Goal: Task Accomplishment & Management: Manage account settings

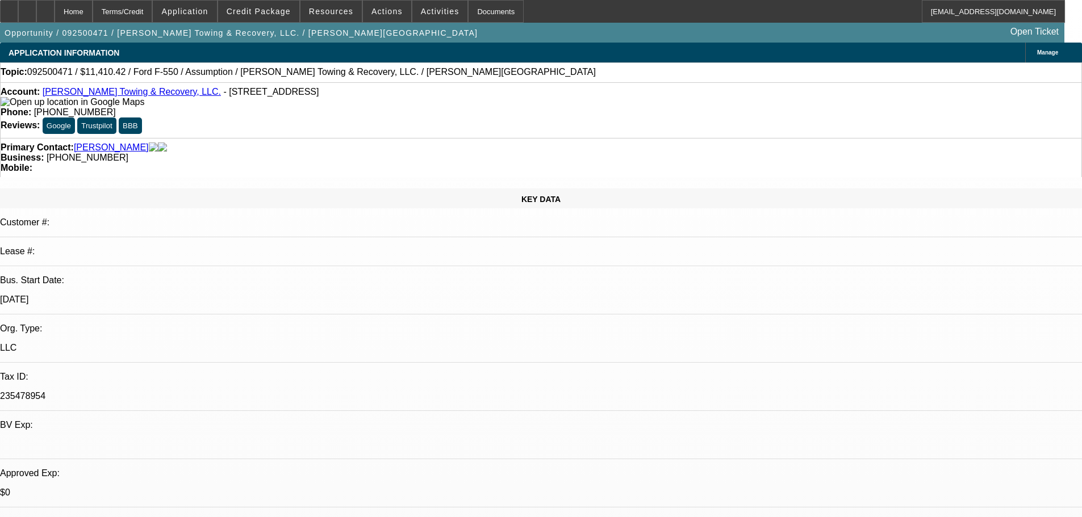
select select "0"
select select "2"
select select "0"
select select "6"
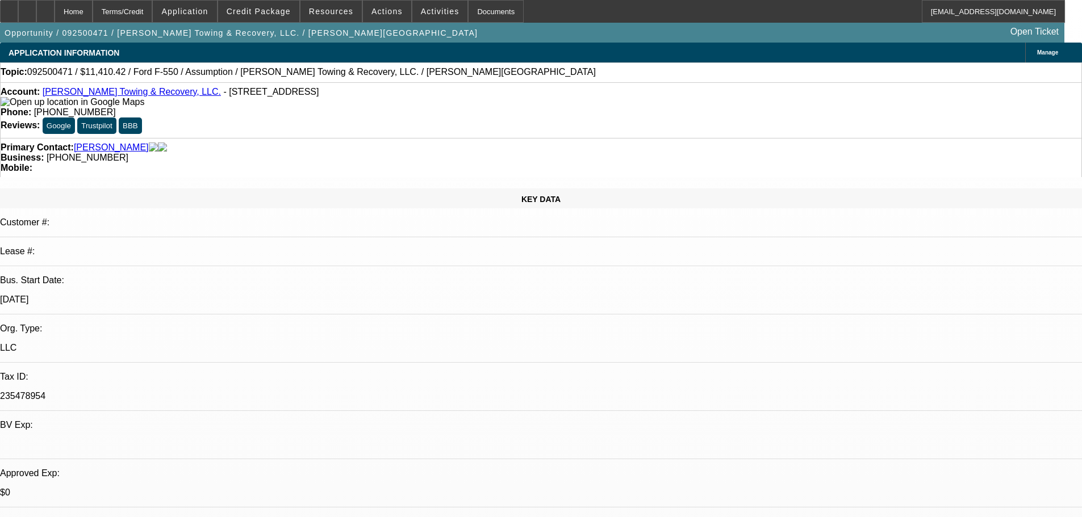
select select "0"
select select "2"
select select "0"
select select "6"
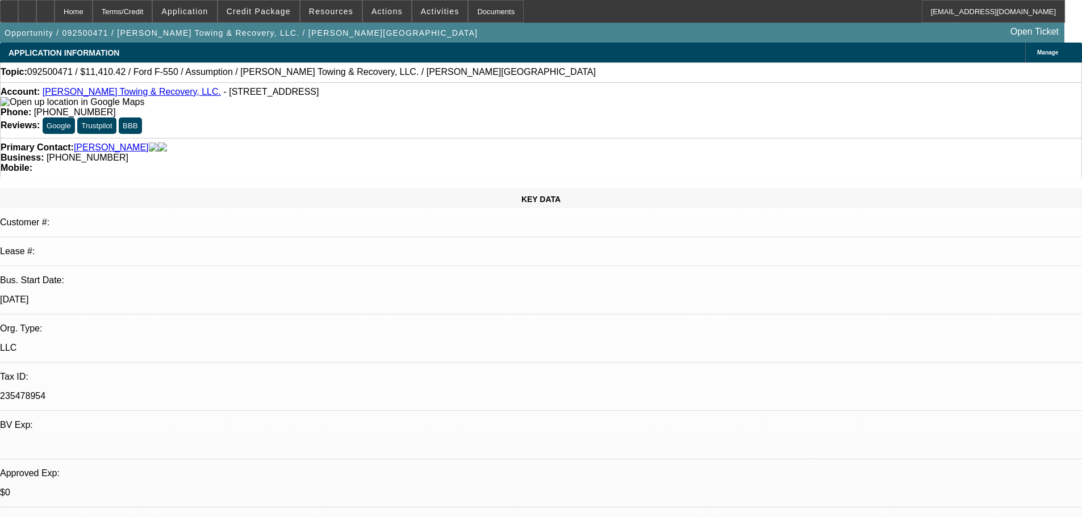
select select "0"
select select "2"
select select "0"
select select "6"
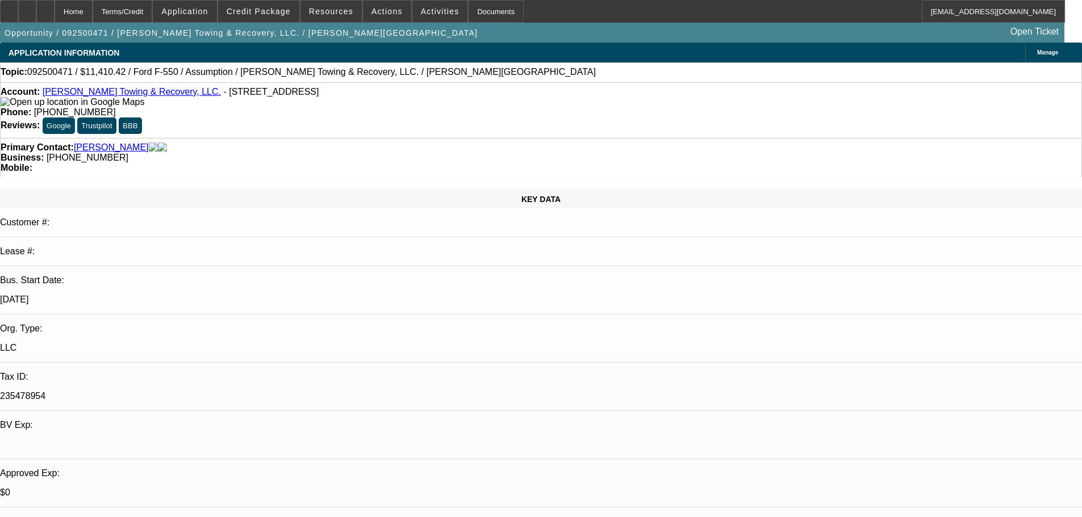
select select "0"
select select "2"
select select "0"
select select "6"
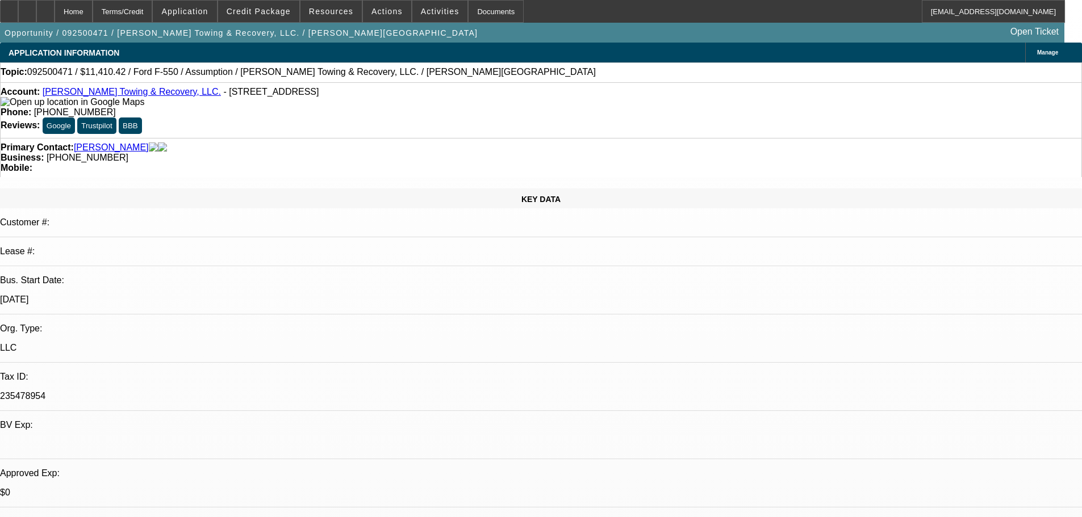
select select "0"
select select "2"
select select "0"
select select "6"
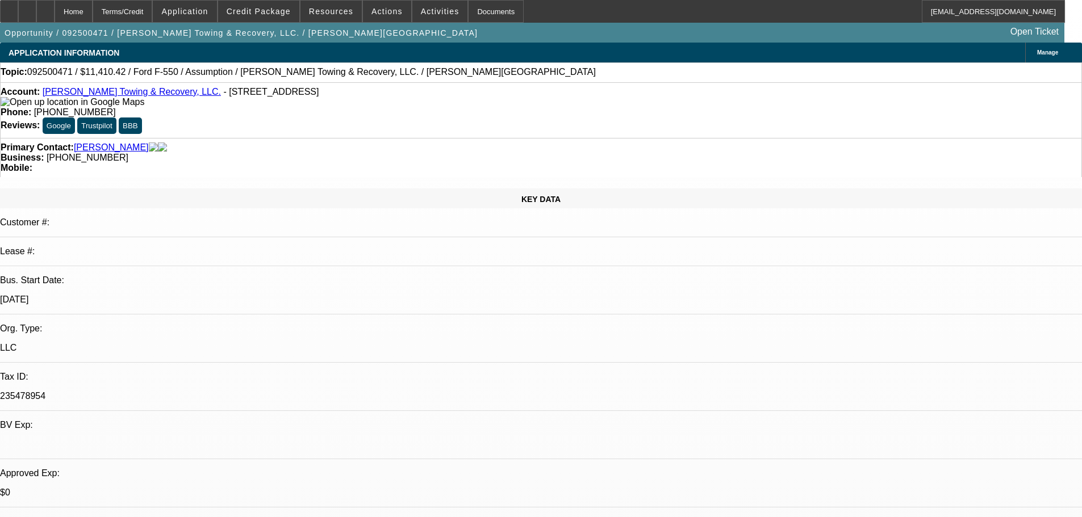
select select "0"
select select "2"
select select "0"
select select "6"
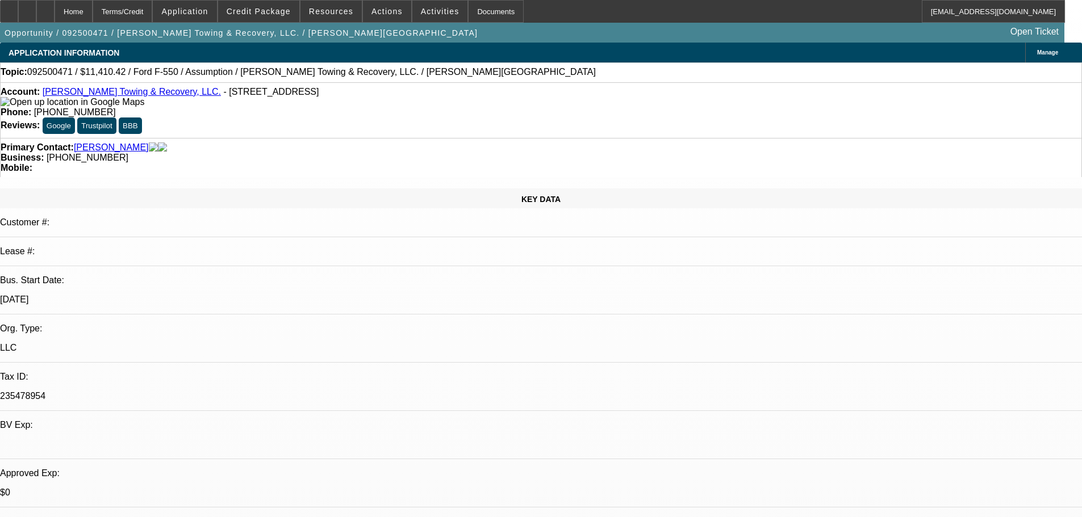
select select "0"
select select "2"
select select "0"
select select "6"
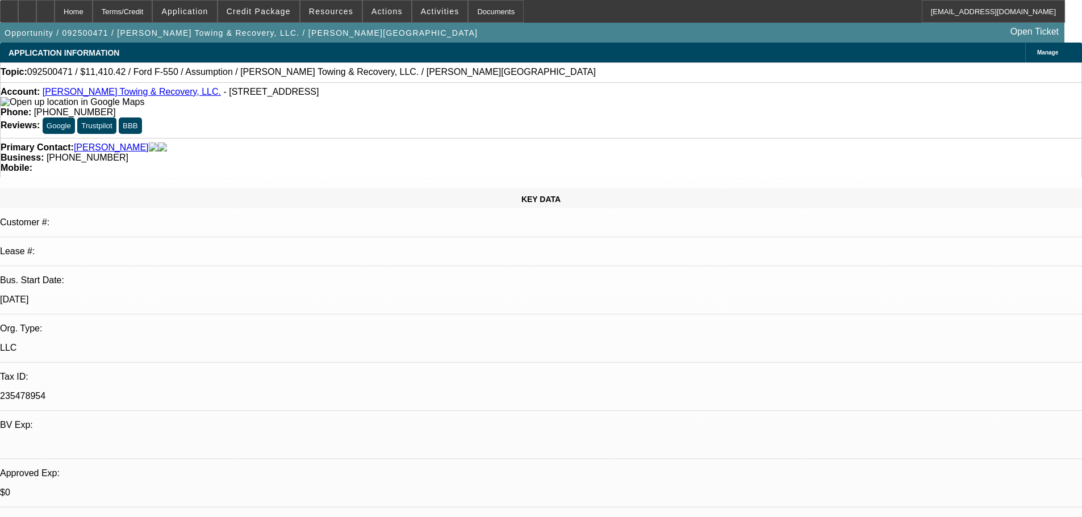
select select "0"
select select "2"
select select "0"
select select "6"
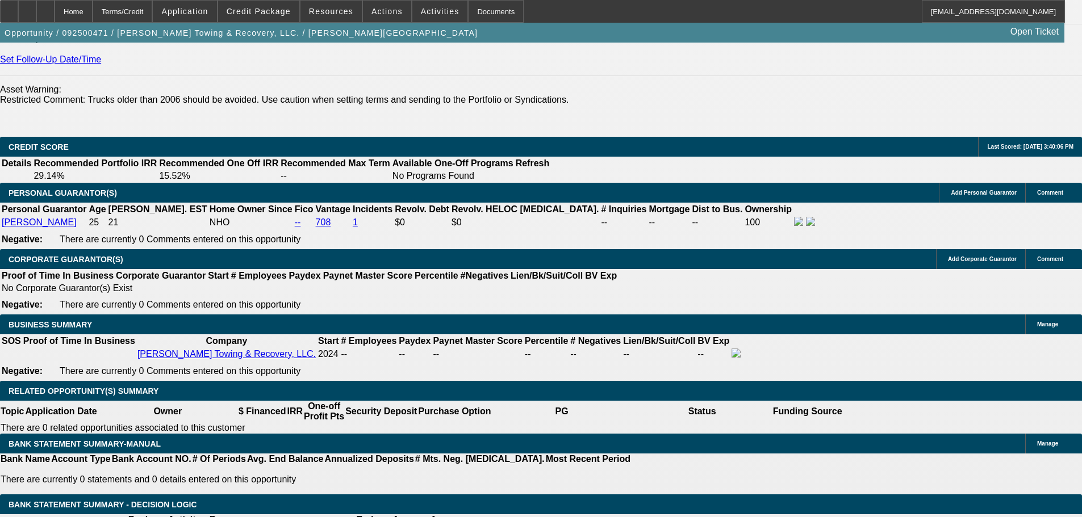
scroll to position [1533, 0]
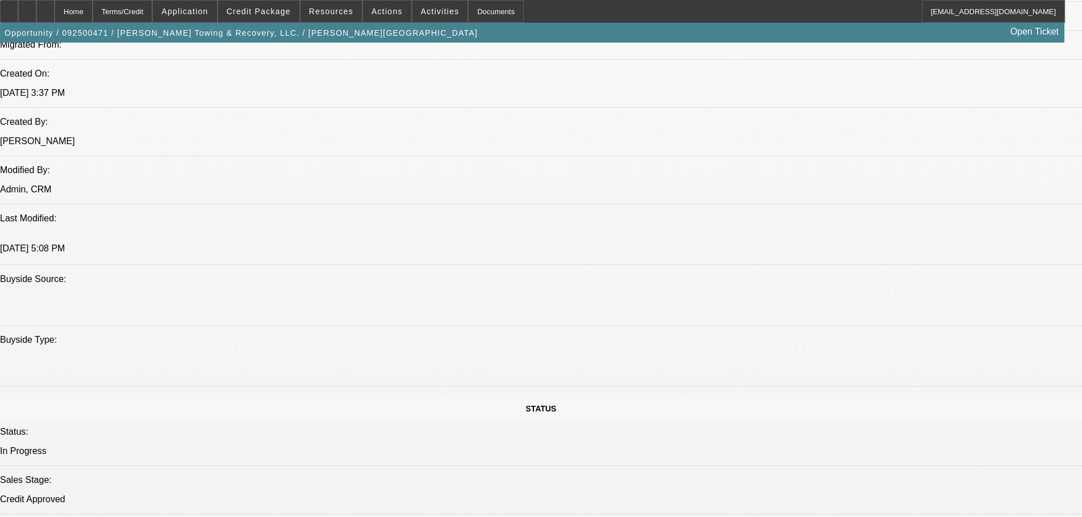
select select "0"
select select "2"
select select "0"
select select "6"
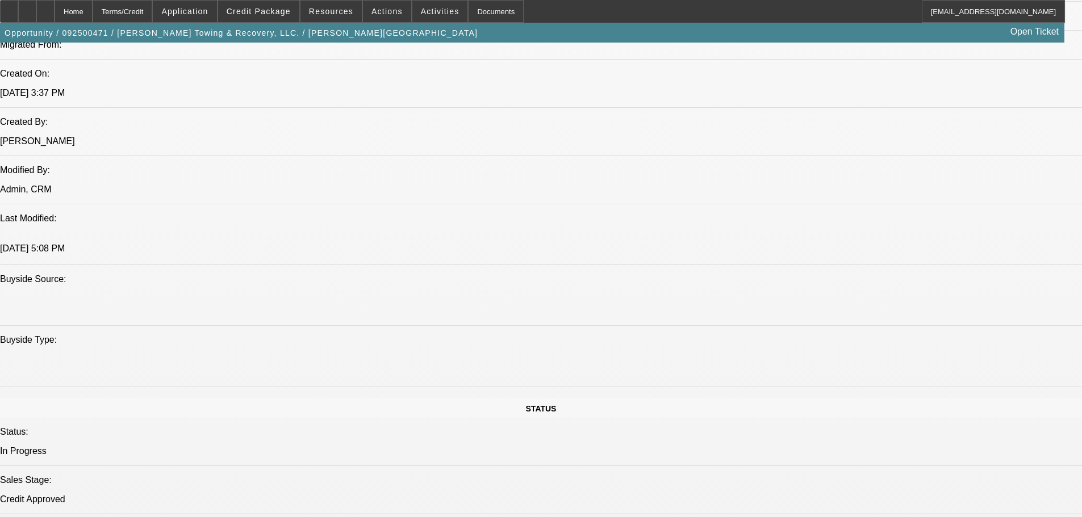
select select "0"
select select "2"
select select "0"
select select "6"
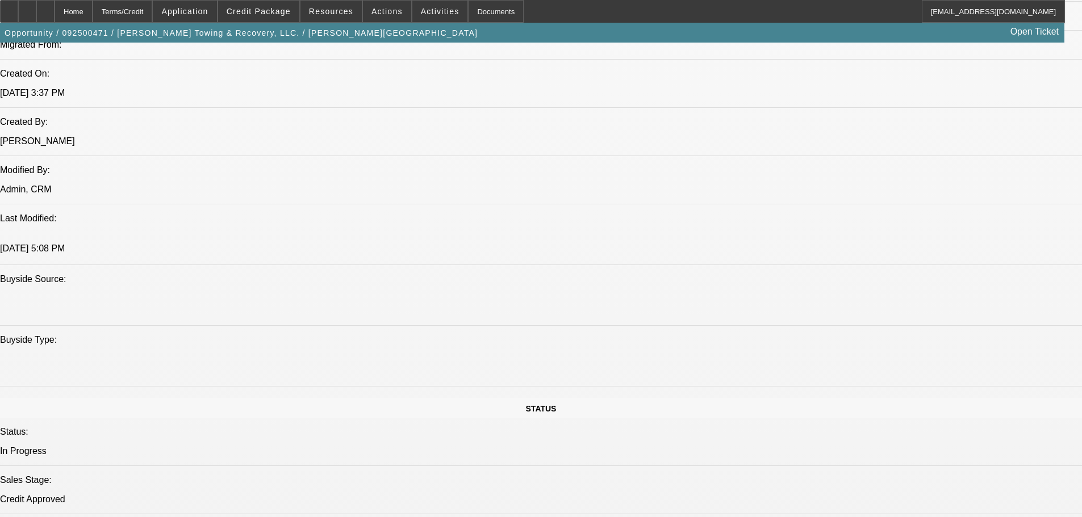
select select "0"
select select "2"
select select "0"
select select "6"
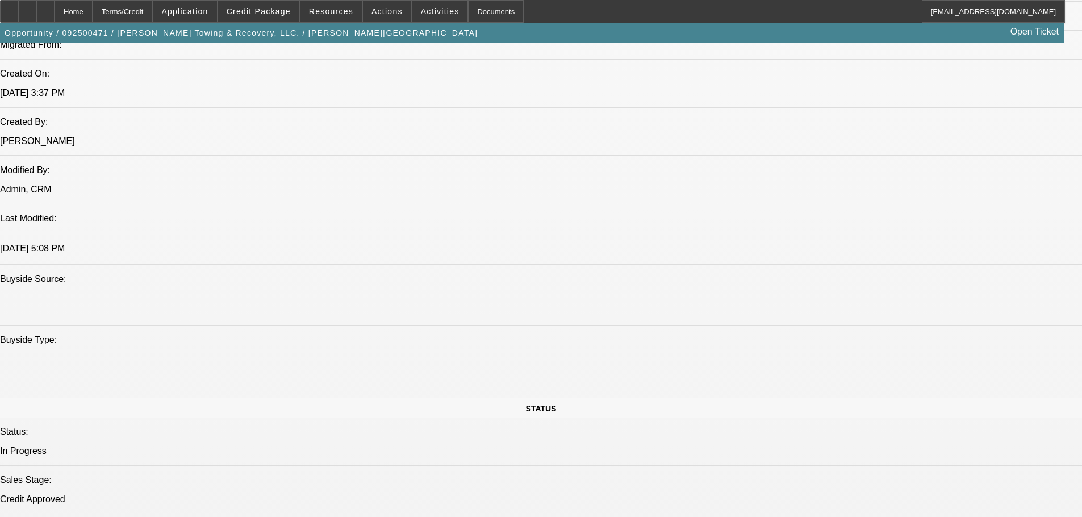
select select "0"
select select "2"
select select "0"
select select "6"
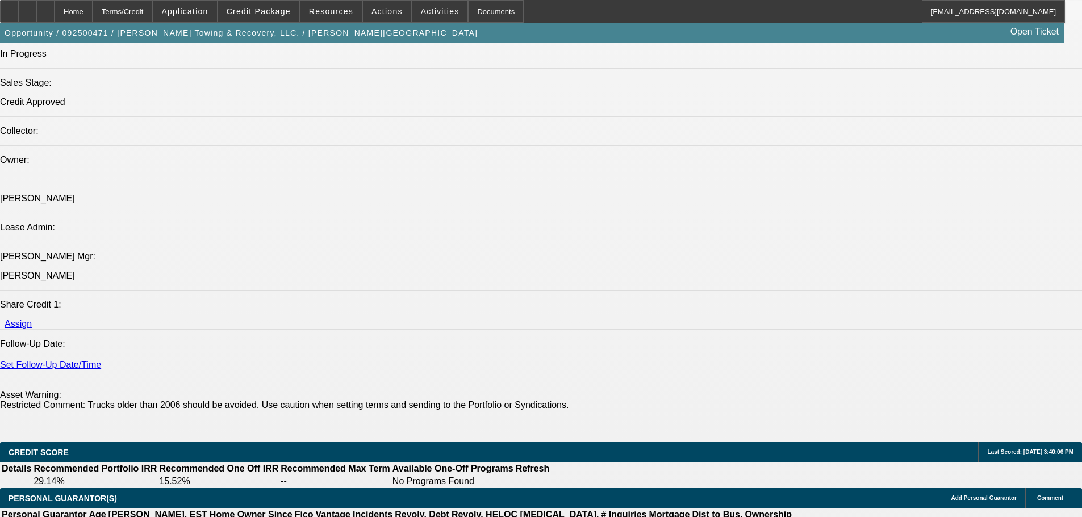
scroll to position [1533, 0]
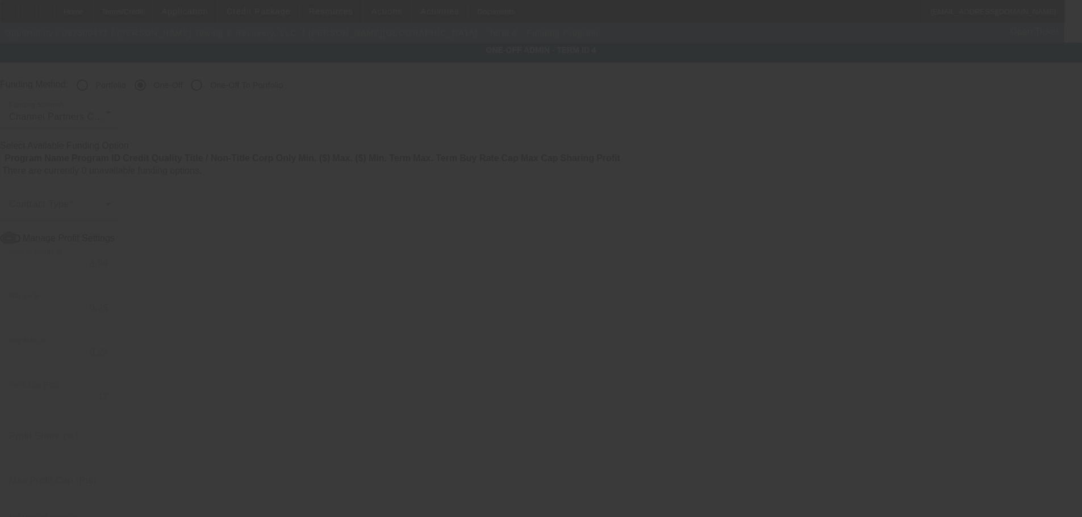
radio input "true"
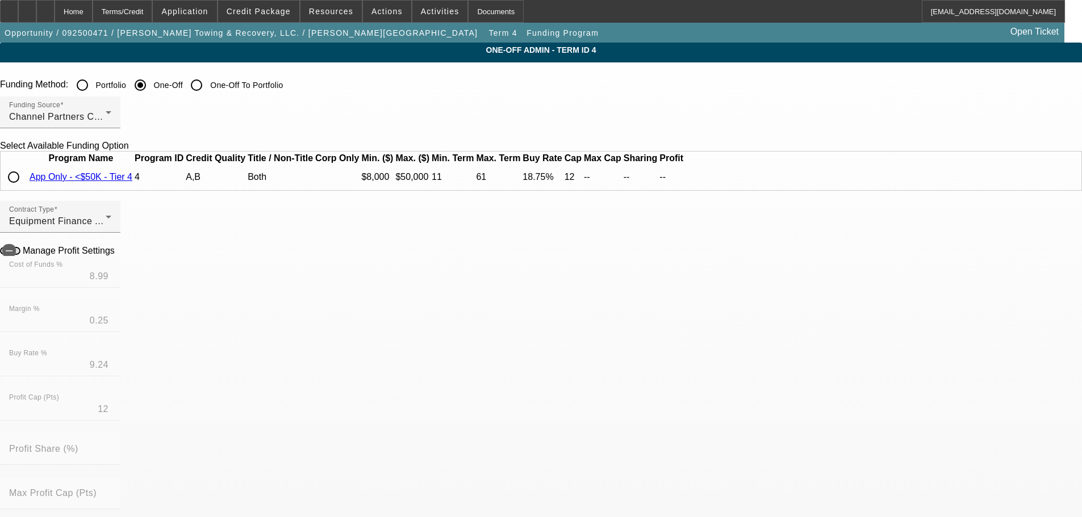
click at [25, 189] on input "radio" at bounding box center [13, 177] width 23 height 23
radio input "true"
type input "18.00"
type input "0.75"
type input "18.75"
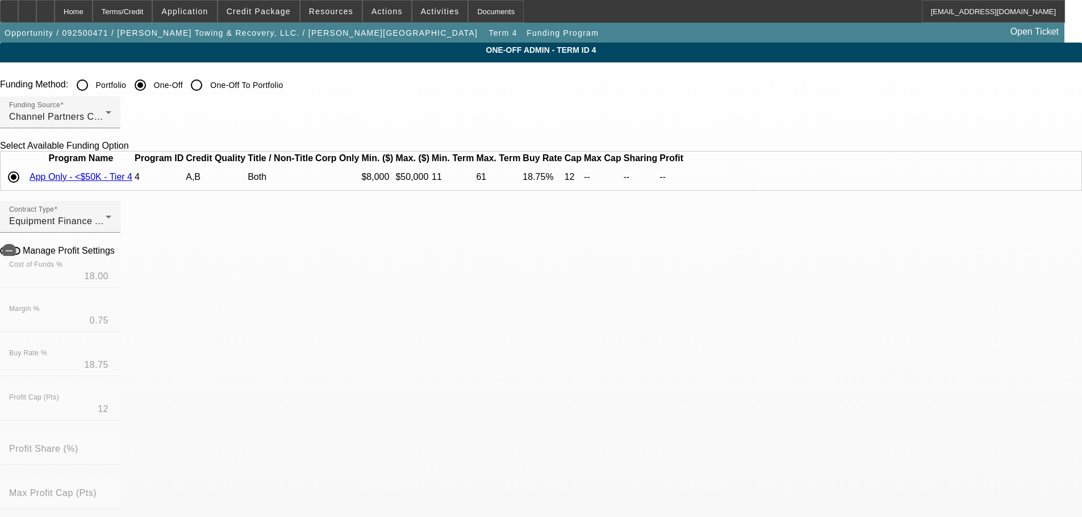
click at [118, 255] on icon at bounding box center [118, 250] width 0 height 10
type input "-$1,360.18"
type input "-$1,176.72"
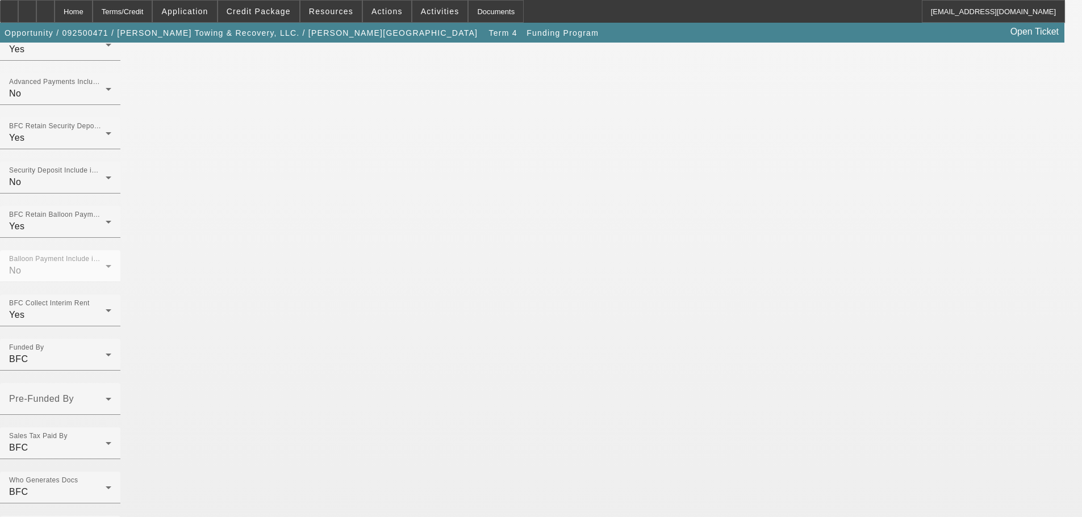
scroll to position [906, 0]
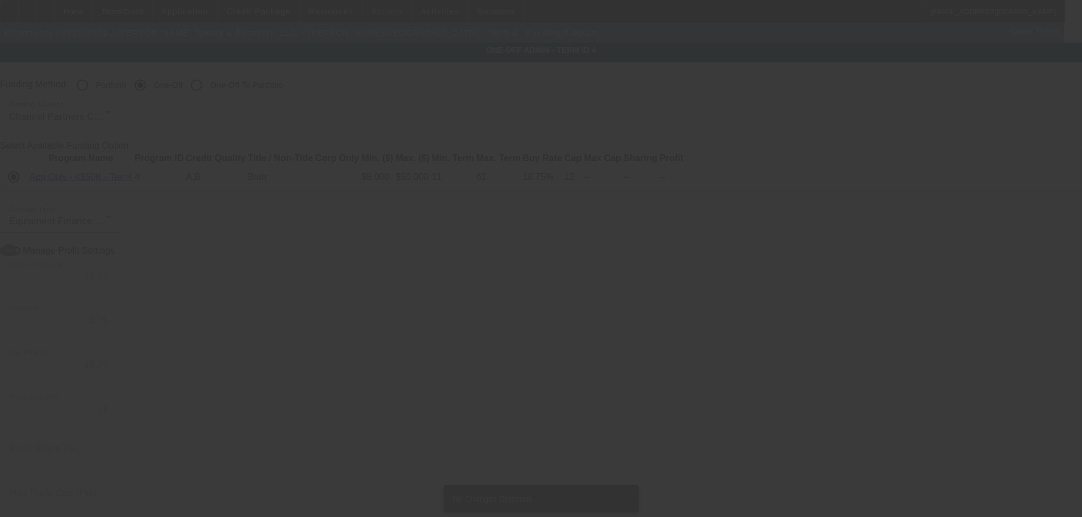
radio input "true"
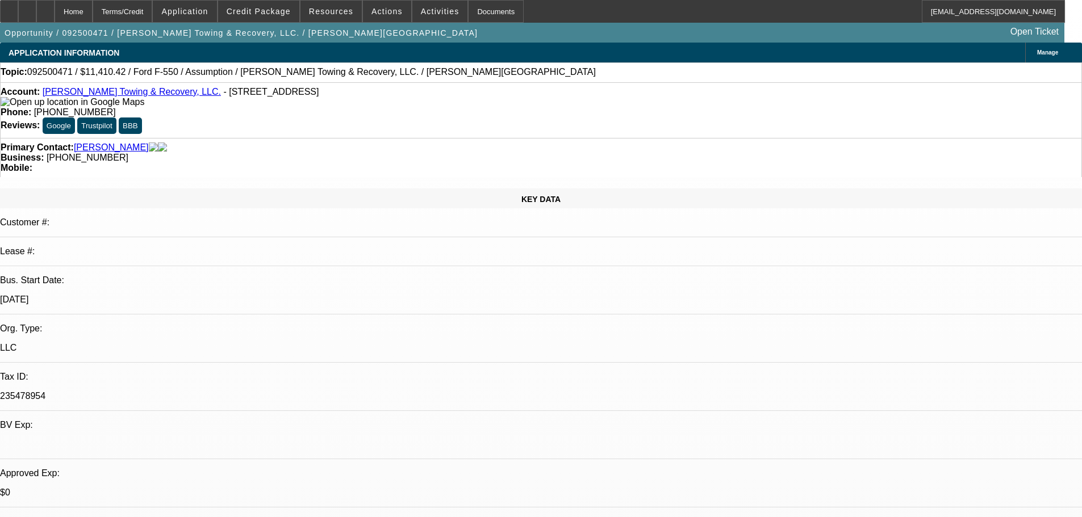
select select "0"
select select "2"
select select "0"
select select "6"
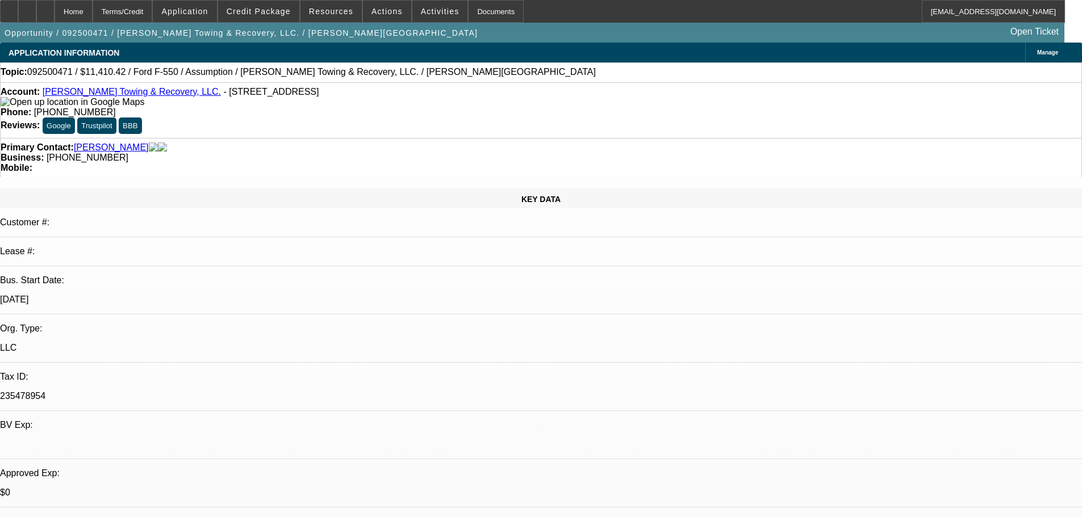
select select "0"
select select "2"
select select "0"
select select "6"
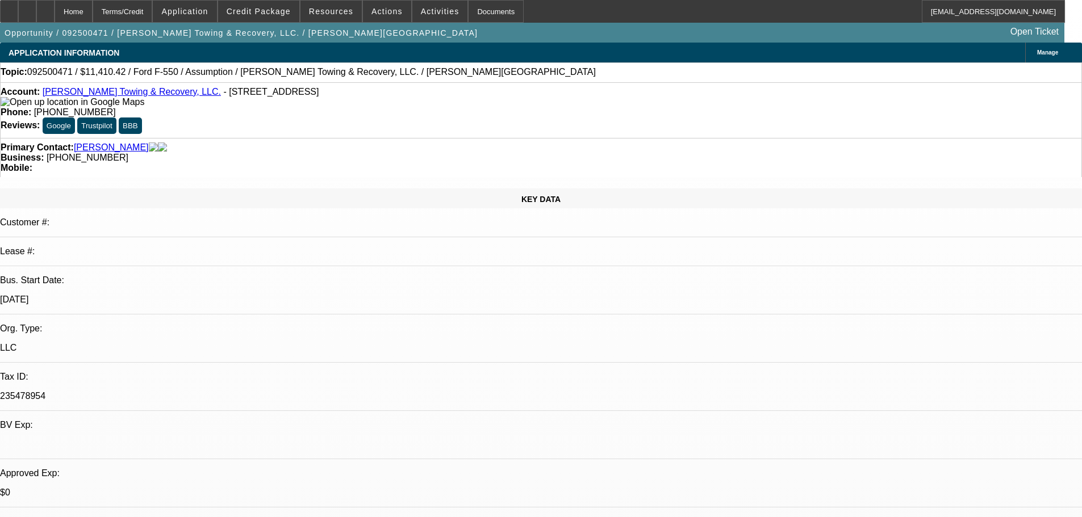
select select "0"
select select "2"
select select "0"
select select "6"
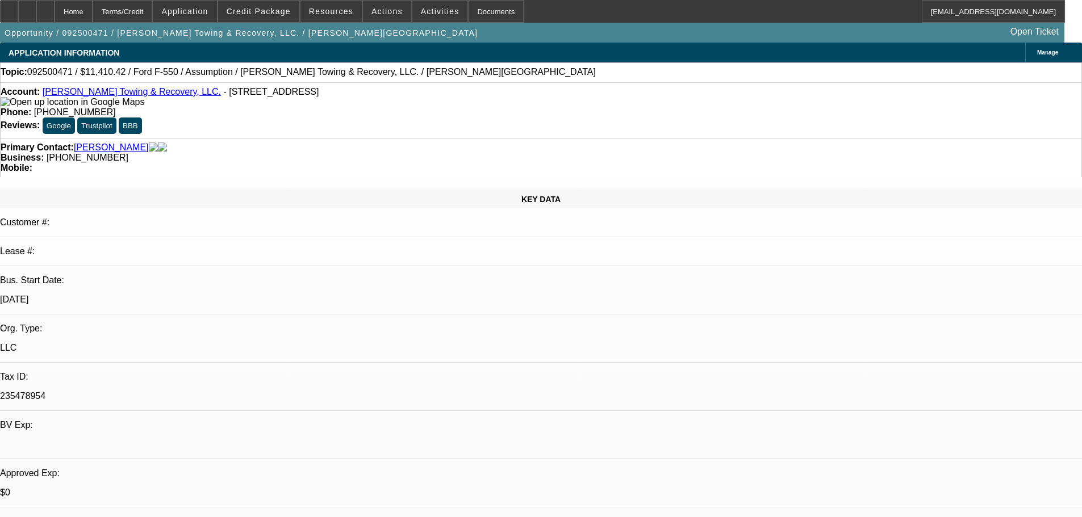
select select "0"
select select "2"
select select "0"
select select "6"
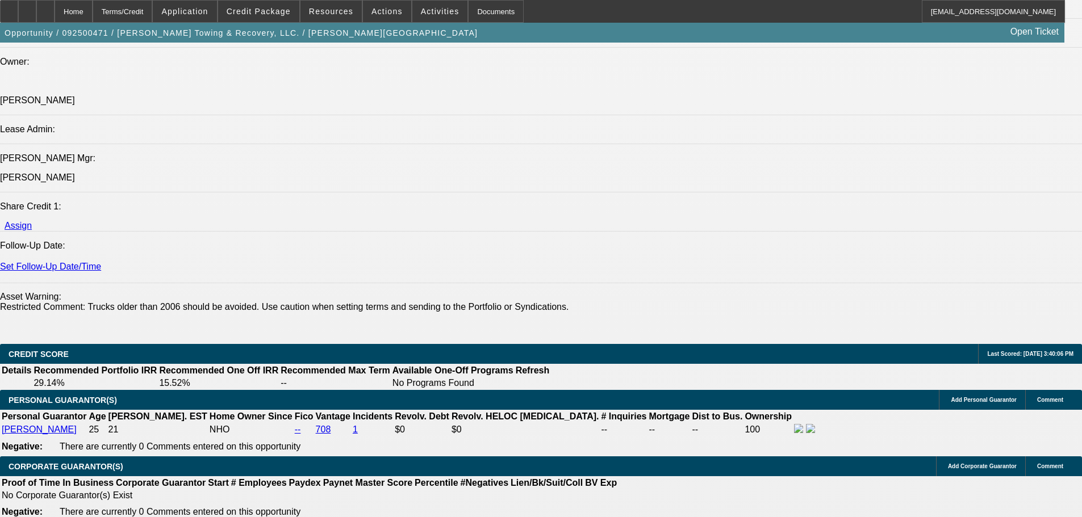
scroll to position [1306, 0]
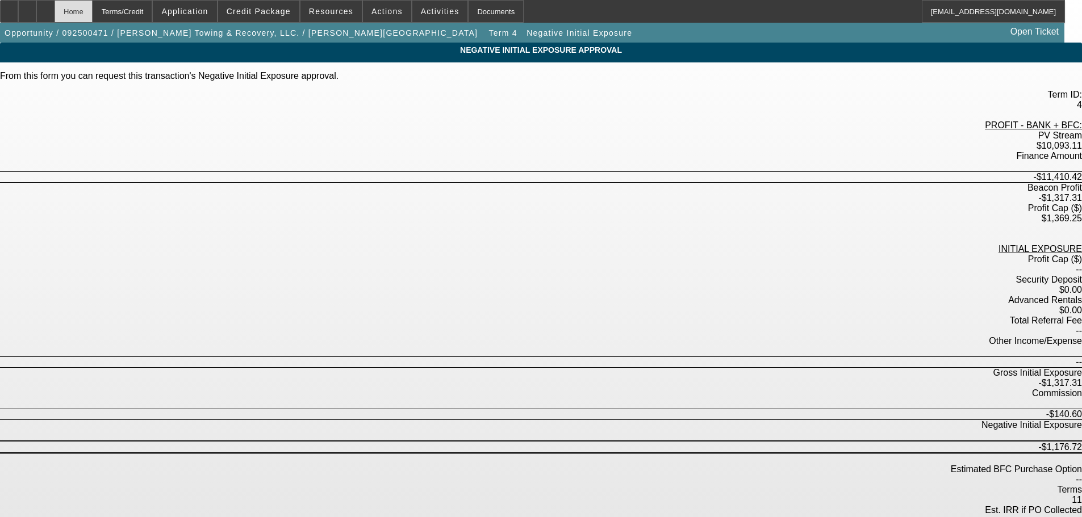
click at [93, 15] on div "Home" at bounding box center [74, 11] width 38 height 23
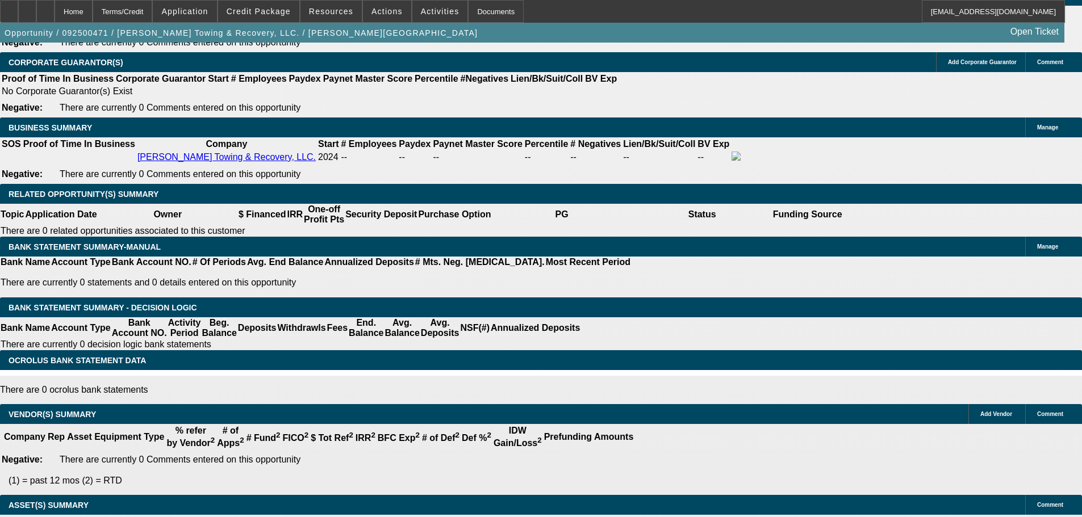
select select "0"
select select "2"
select select "0"
select select "6"
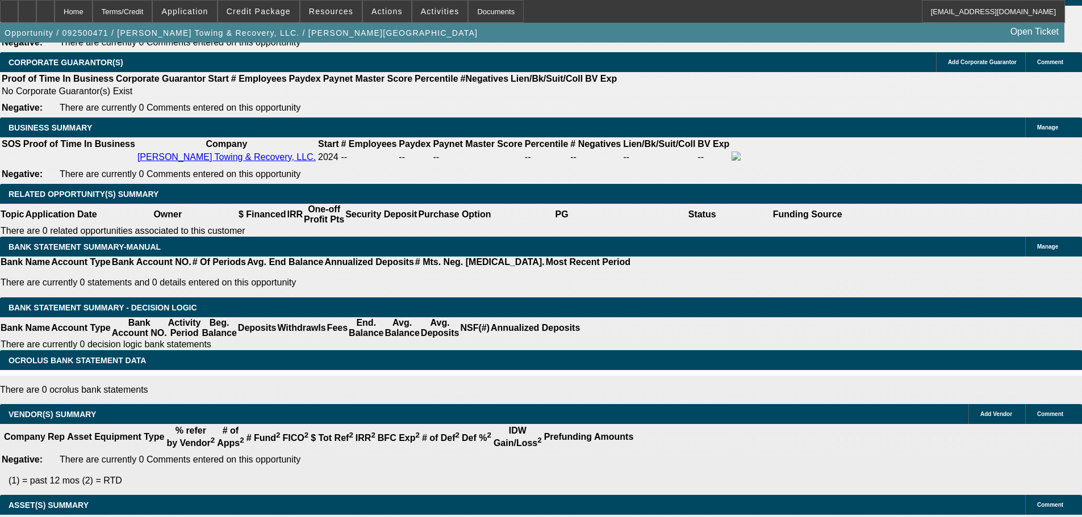
select select "0"
select select "2"
select select "0"
select select "6"
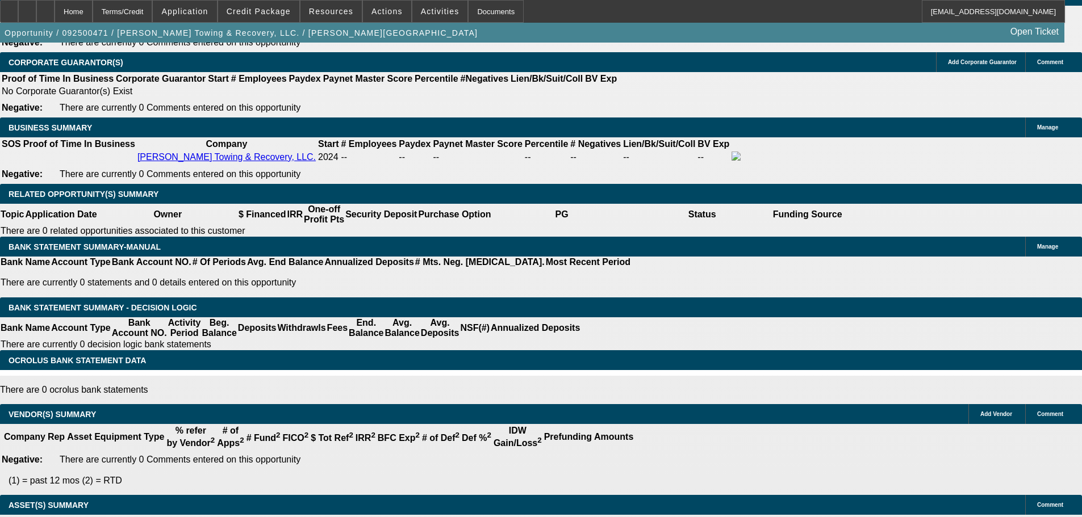
select select "0"
select select "2"
select select "0"
select select "6"
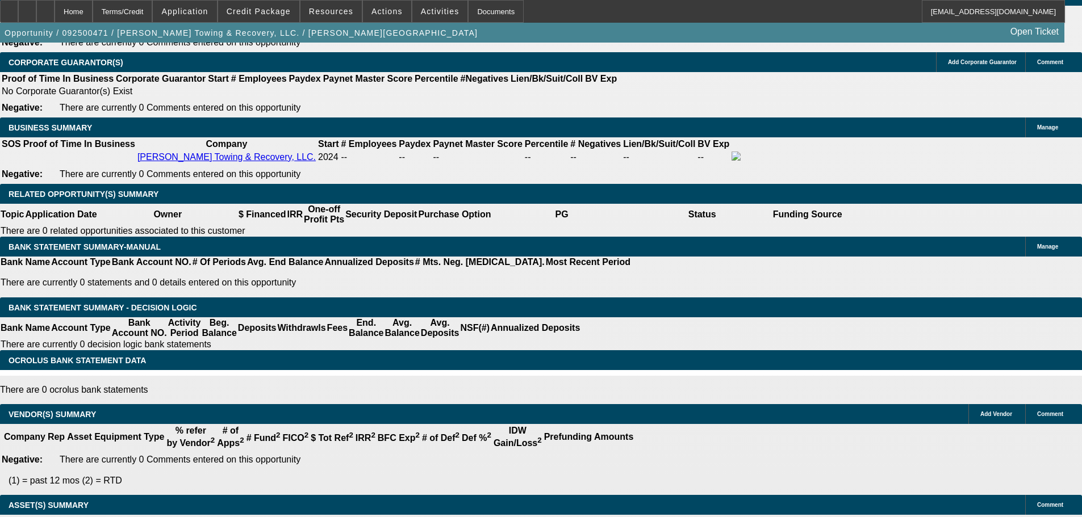
select select "0"
select select "2"
select select "0"
select select "6"
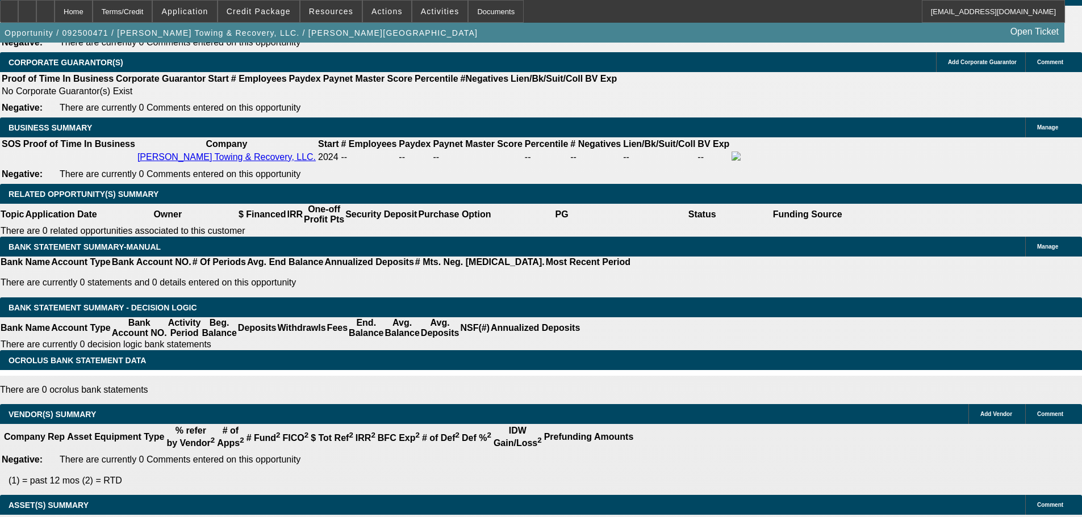
scroll to position [1770, 0]
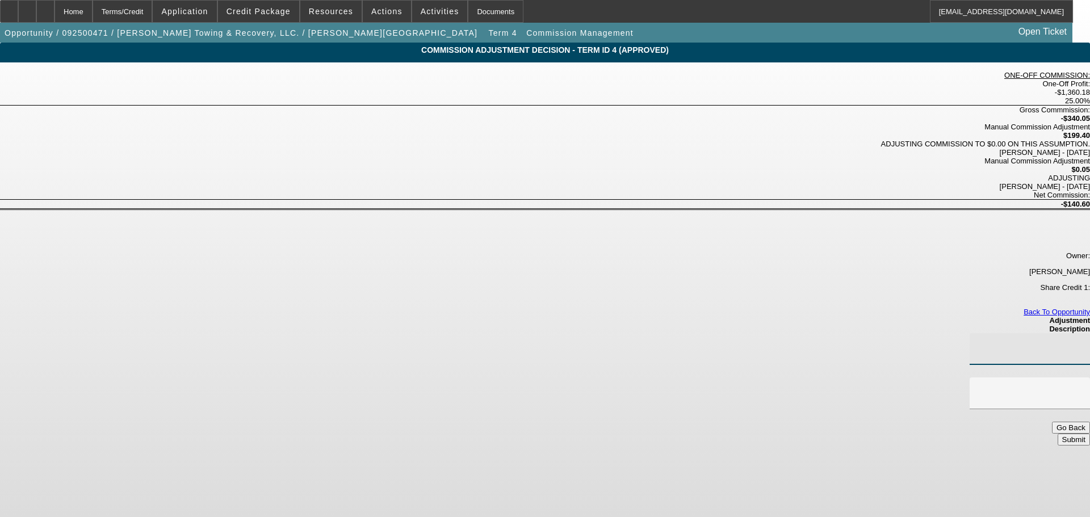
click at [979, 342] on input at bounding box center [1030, 349] width 102 height 14
type input "$140.00"
click at [502, 106] on div "Gross Commmission: -$340.05" at bounding box center [545, 114] width 1090 height 17
click at [881, 140] on span "ADJUSTING COMMISSION TO $0.00 ON THIS ASSUMPTION." at bounding box center [985, 144] width 209 height 9
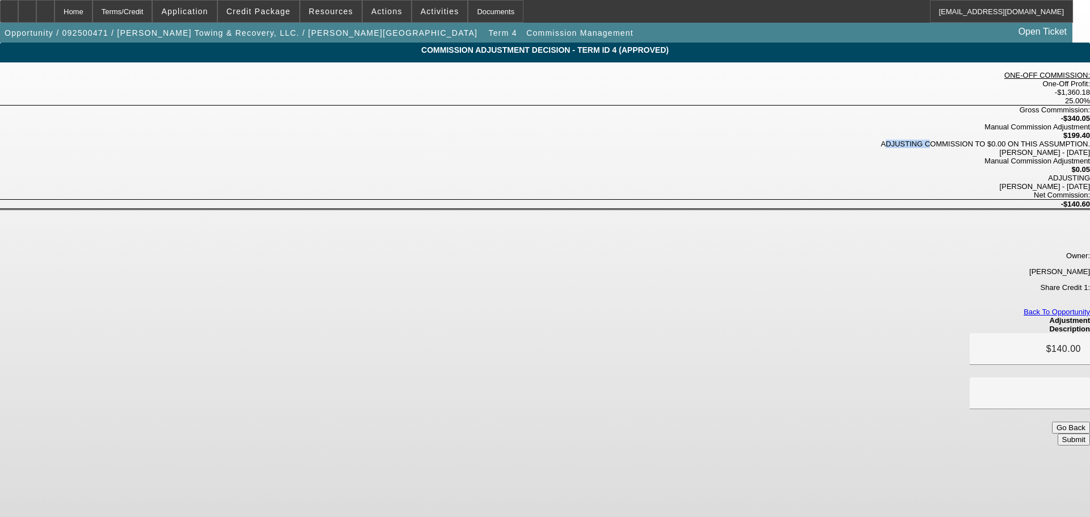
click at [881, 140] on span "ADJUSTING COMMISSION TO $0.00 ON THIS ASSUMPTION." at bounding box center [985, 144] width 209 height 9
copy div "ADJUSTING COMMISSION TO $0.00 ON THIS ASSUMPTION."
click at [979, 378] on div at bounding box center [1030, 394] width 102 height 32
paste input "ADJUSTING COMMISSION TO $0.00 ON THIS ASSUMPTION."
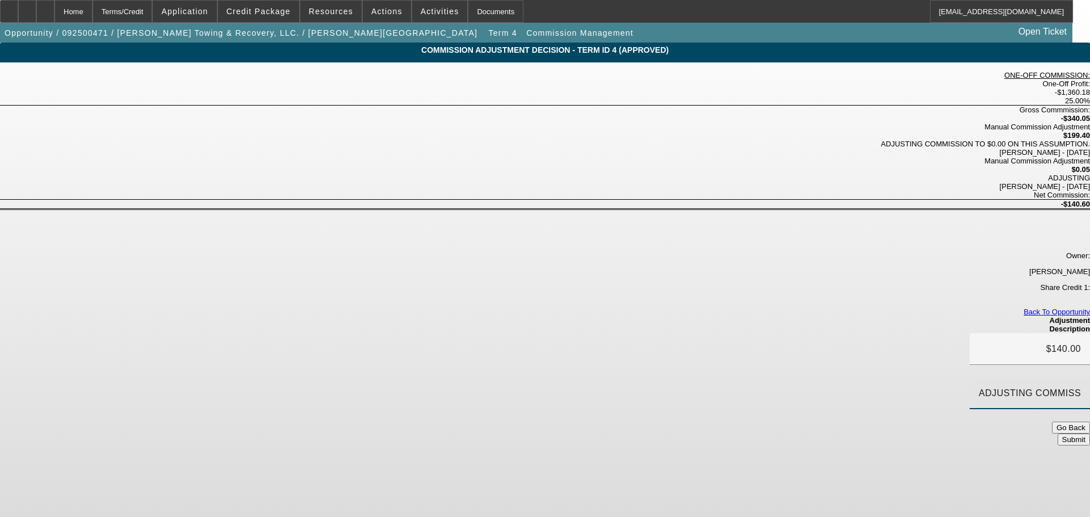
scroll to position [0, 23]
type input "ADJUSTING COMMISSION TO $0.00 ON THIS ASSUMPTION."
click at [1058, 434] on button "Submit" at bounding box center [1074, 440] width 32 height 12
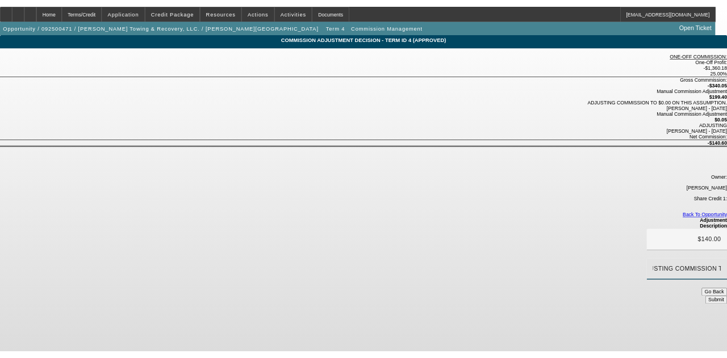
scroll to position [0, 0]
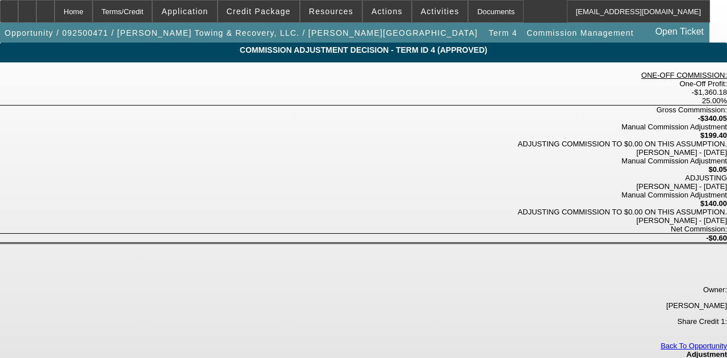
type input "$0.60"
paste input "ADJUSTING COMMISSION TO $0.00 ON THIS ASSUMPTION."
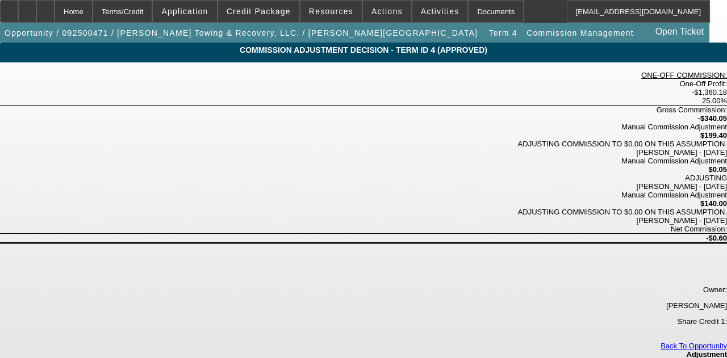
type input "ADJUSTING COMMISSION TO $0.00 ON THIS ASSUMPTION."
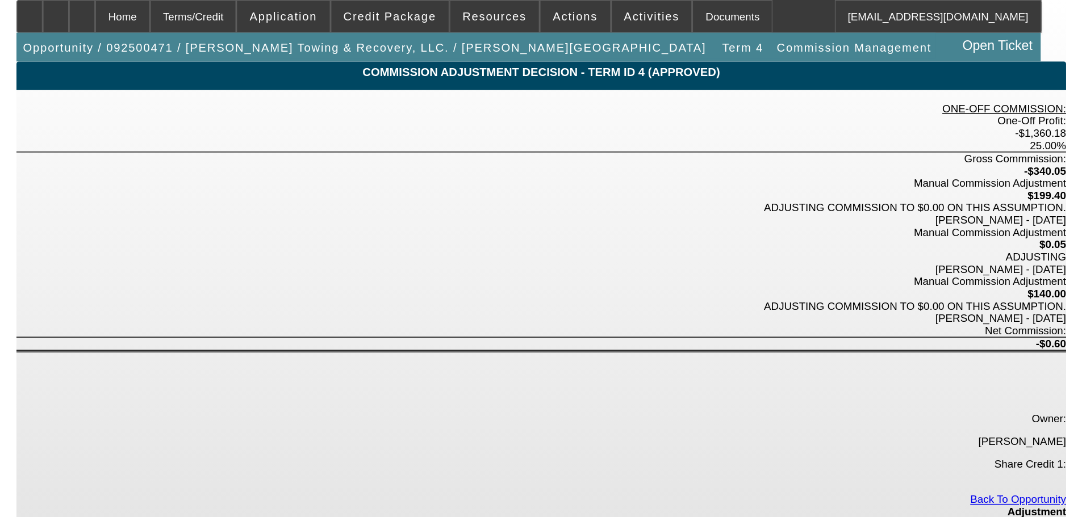
scroll to position [0, 0]
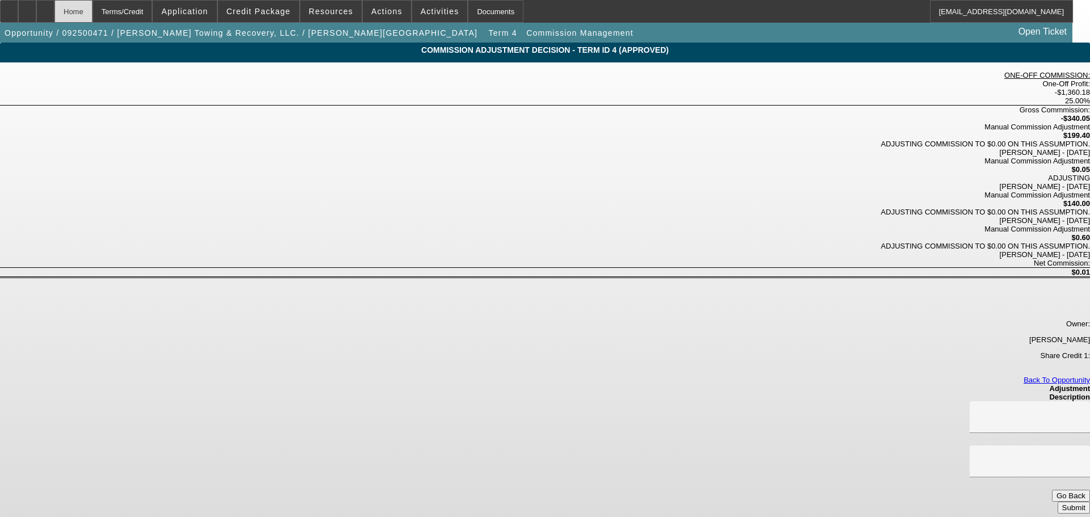
click at [93, 12] on div "Home" at bounding box center [74, 11] width 38 height 23
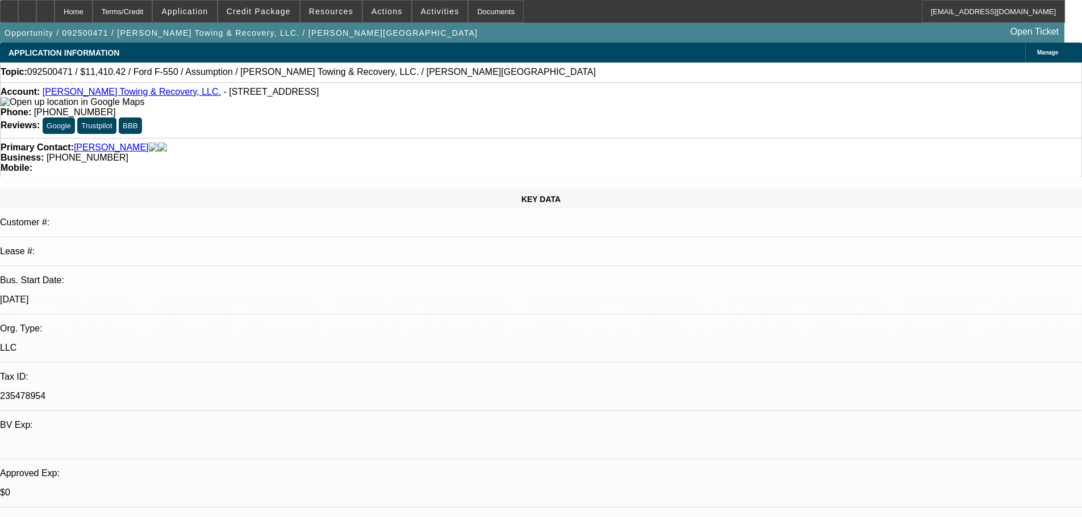
select select "0"
select select "2"
select select "0"
select select "6"
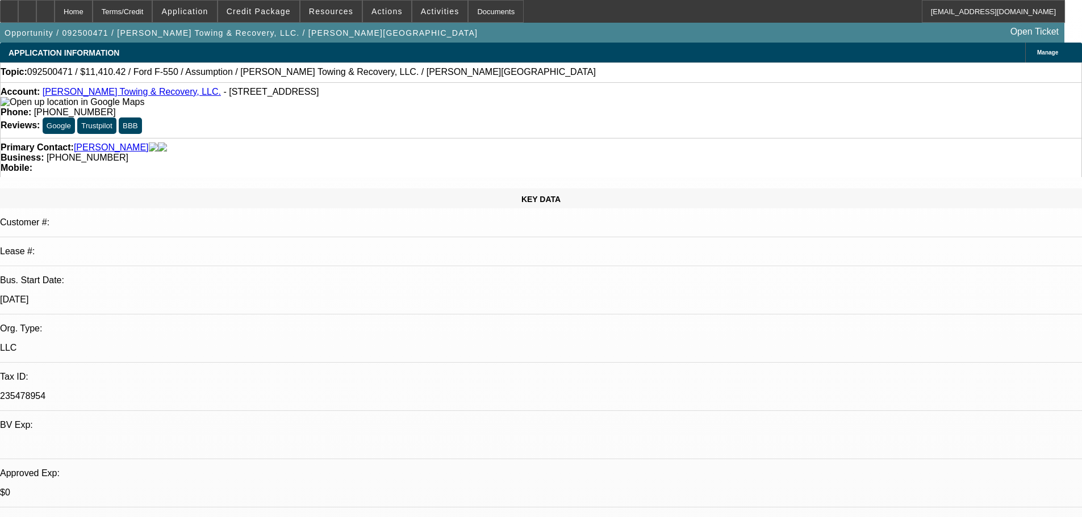
select select "0"
select select "2"
select select "0"
select select "6"
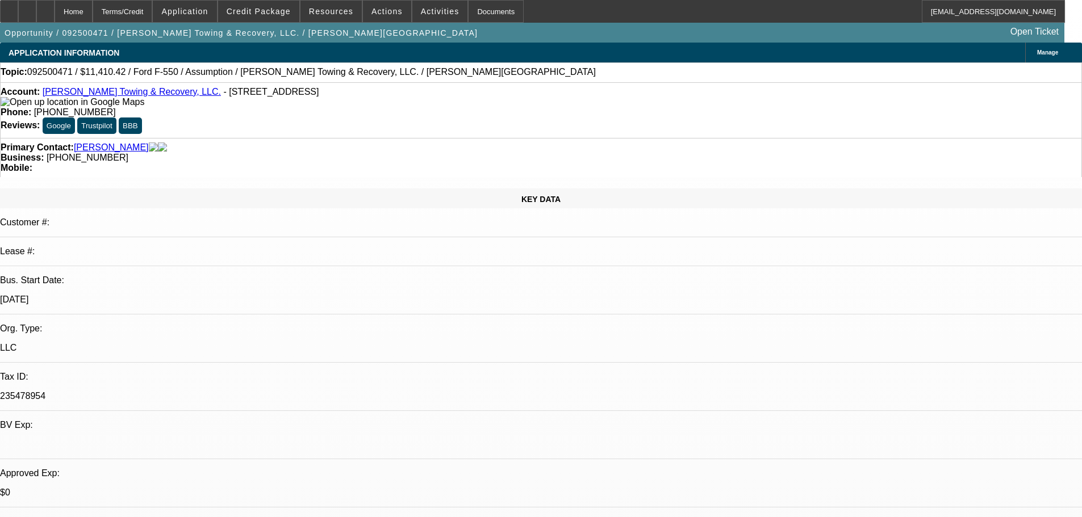
select select "0"
select select "2"
select select "0"
select select "6"
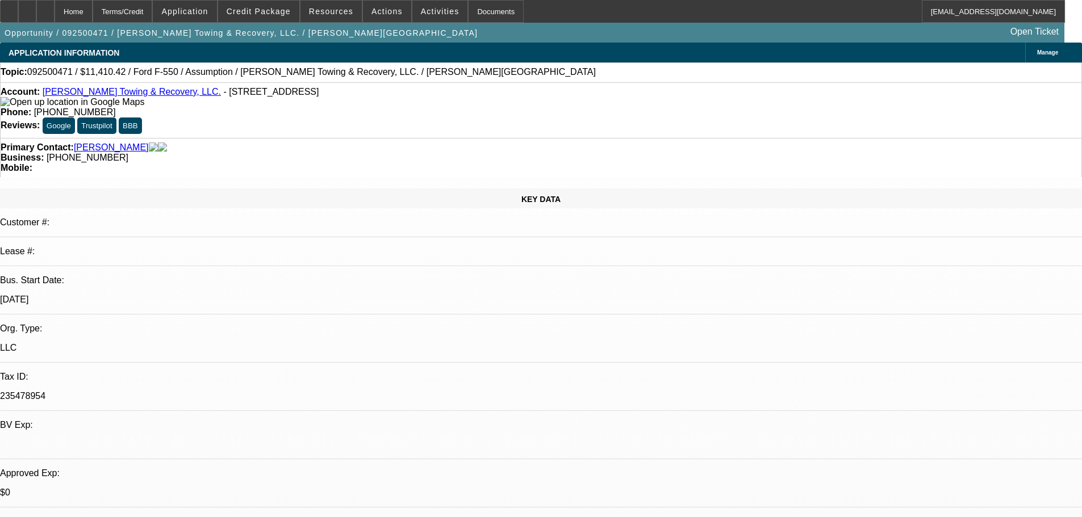
select select "0"
select select "2"
select select "0"
select select "6"
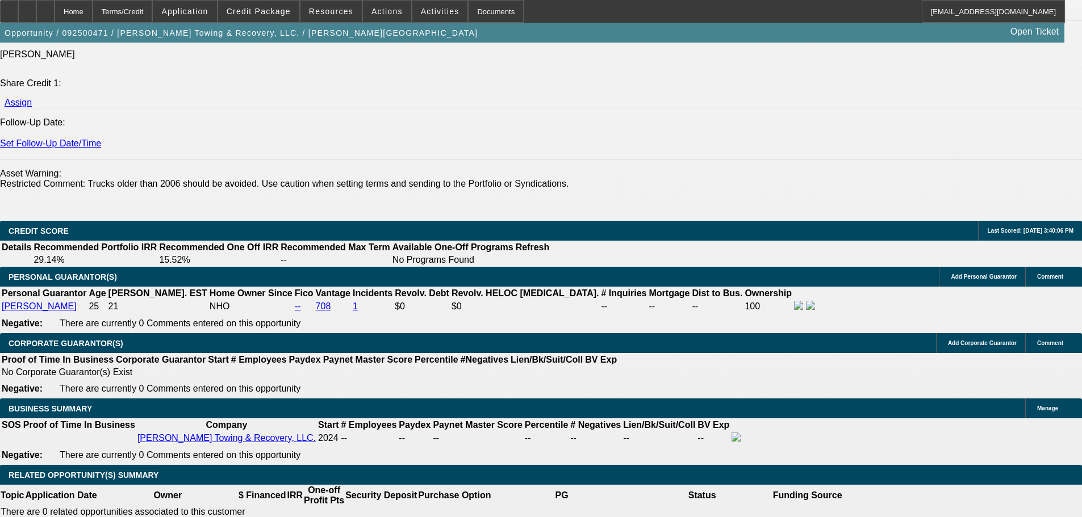
scroll to position [1357, 0]
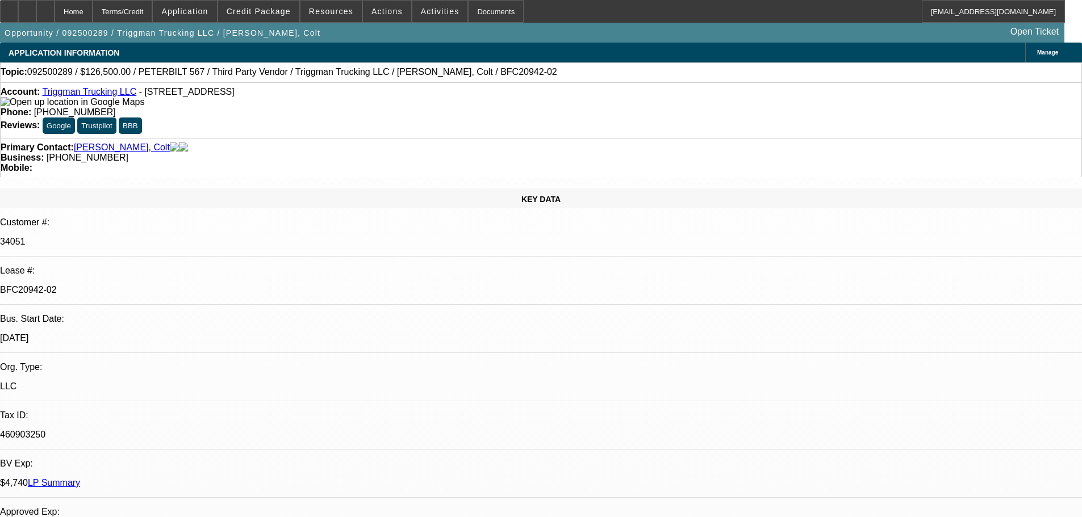
select select "0"
select select "2"
select select "0"
select select "6"
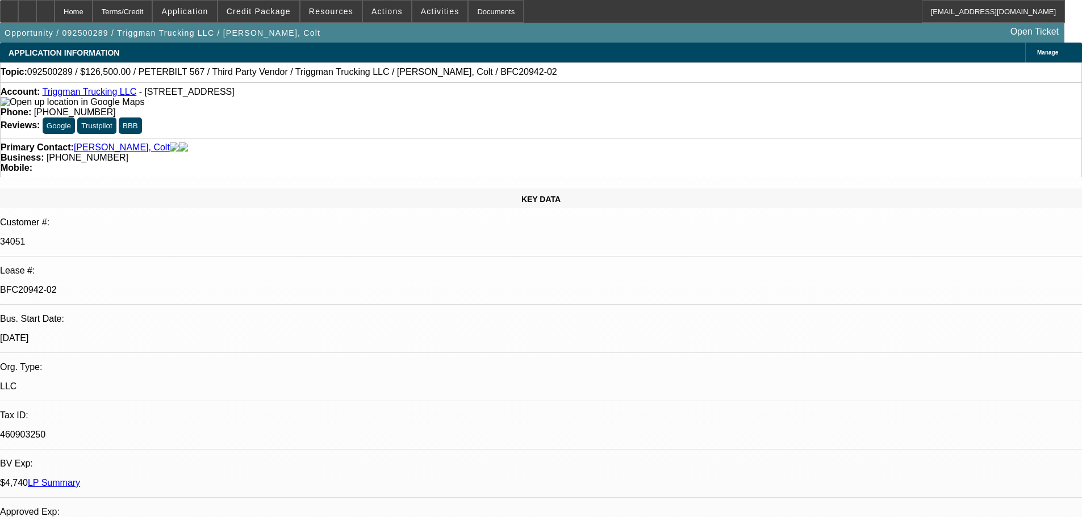
select select "0"
select select "2"
select select "0"
select select "6"
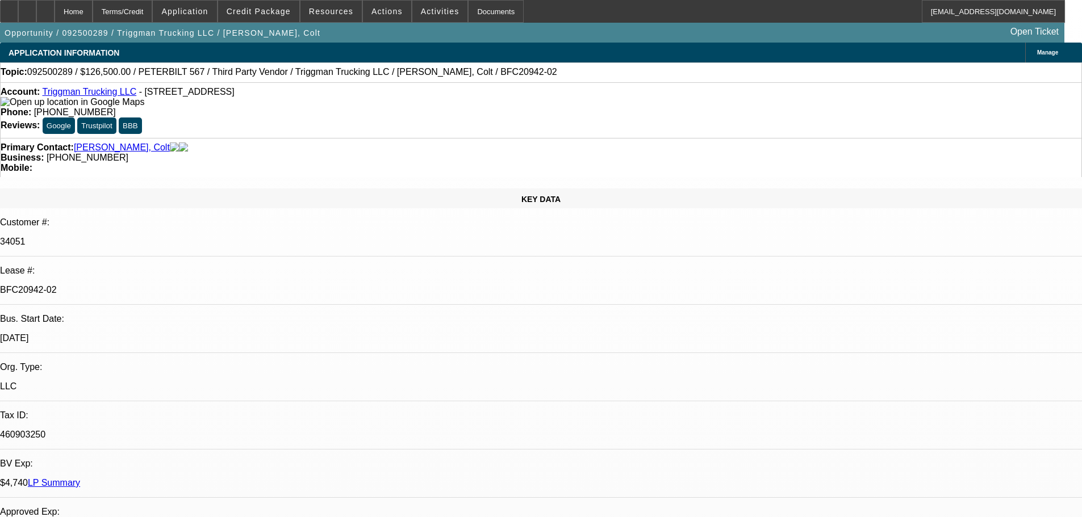
select select "0"
select select "2"
select select "0"
select select "6"
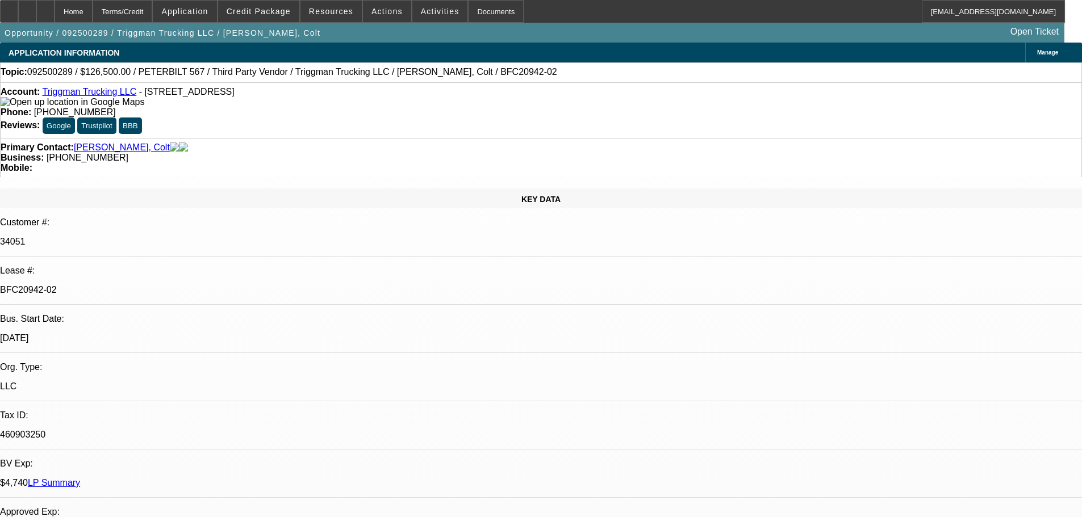
select select "0"
select select "2"
select select "0"
select select "6"
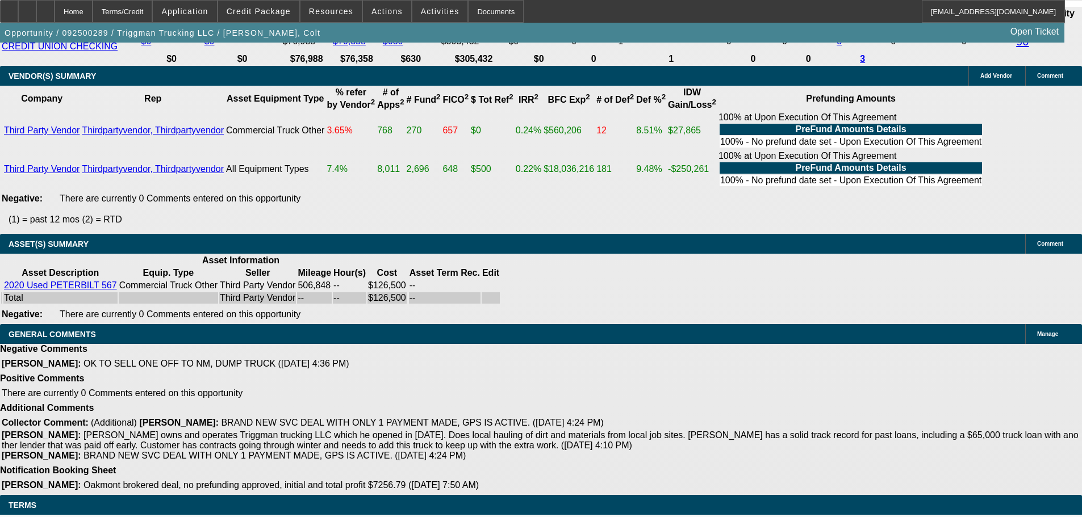
scroll to position [2388, 0]
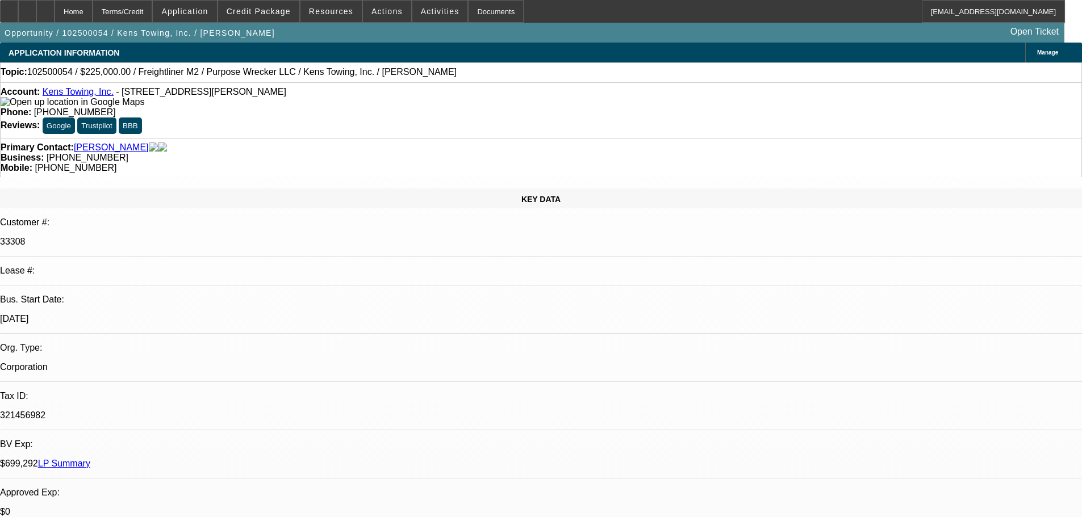
select select "0"
select select "6"
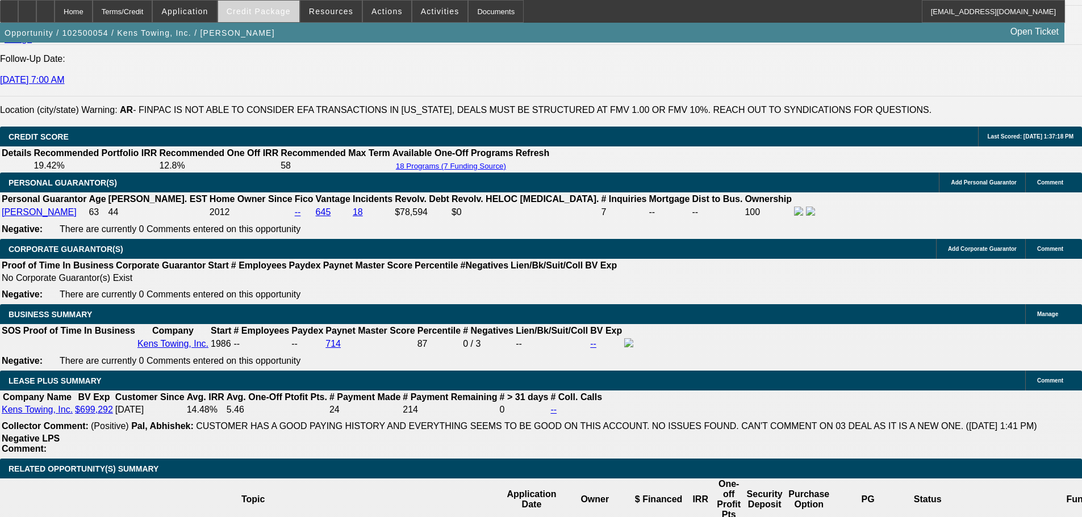
scroll to position [1477, 0]
